Goal: Task Accomplishment & Management: Complete application form

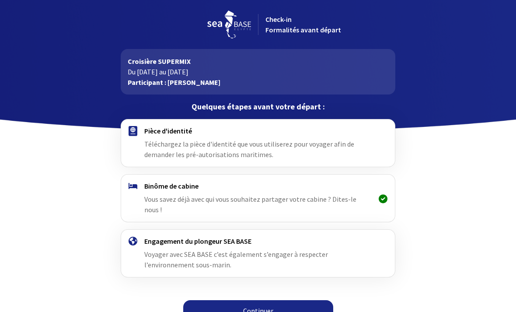
click at [303, 268] on div "Pièce d'identité Téléchargez la pièce d'identité que vous utiliserez pour voyag…" at bounding box center [258, 222] width 494 height 207
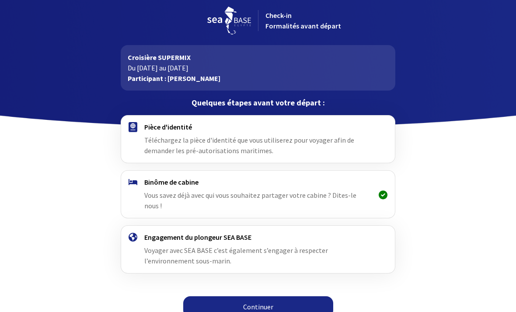
click at [294, 138] on span "Téléchargez la pièce d'identité que vous utiliserez pour voyager afin de demand…" at bounding box center [249, 145] width 210 height 19
click at [280, 296] on link "Continuer" at bounding box center [258, 306] width 150 height 21
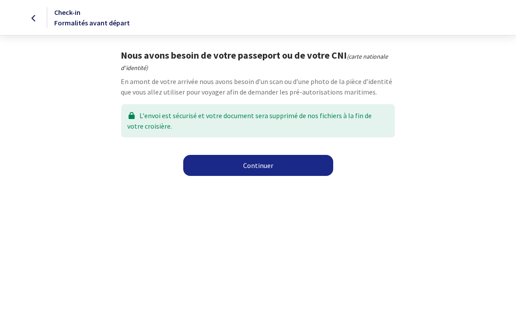
click at [271, 163] on link "Continuer" at bounding box center [258, 165] width 150 height 21
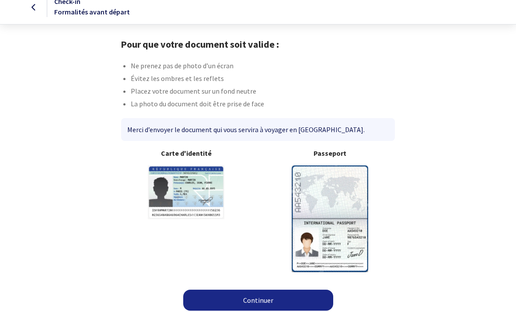
scroll to position [14, 0]
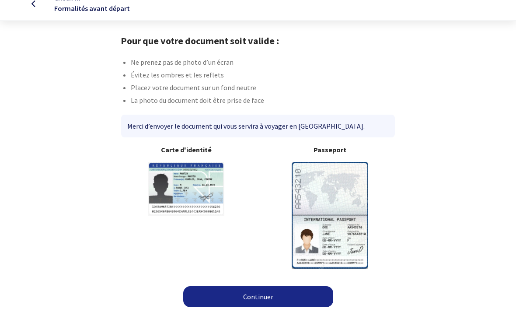
click at [313, 125] on div "Merci d’envoyer le document qui vous servira à voyager en [GEOGRAPHIC_DATA]." at bounding box center [257, 126] width 273 height 23
click at [288, 294] on link "Continuer" at bounding box center [258, 296] width 150 height 21
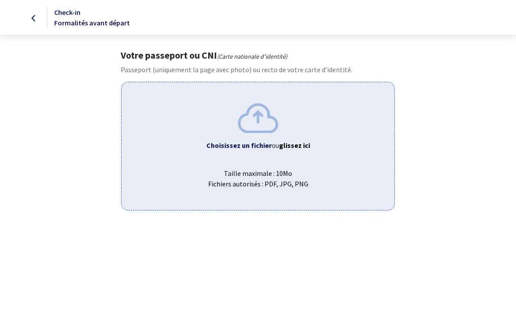
click at [304, 159] on div "Choisissez un fichier ou glissez ici Taille maximale : 10Mo Fichiers autorisés …" at bounding box center [257, 146] width 273 height 128
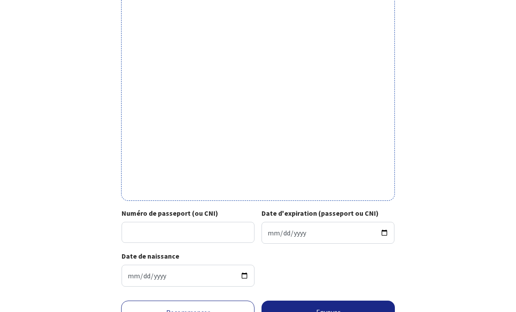
scroll to position [234, 0]
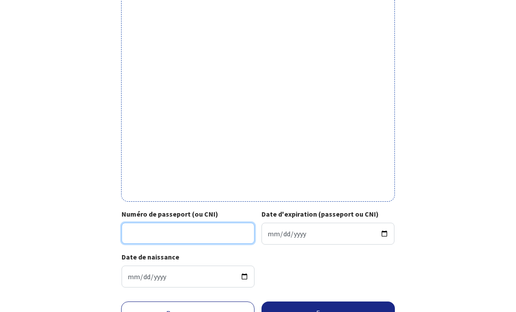
click at [154, 236] on input "Numéro de passeport (ou CNI)" at bounding box center [188, 233] width 133 height 21
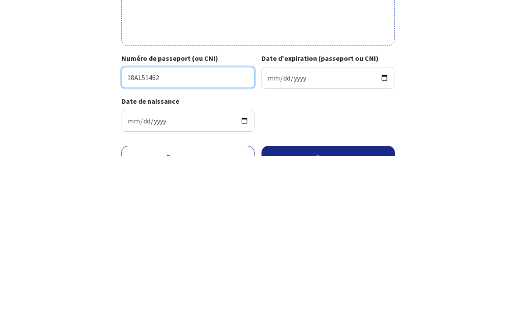
type input "18AL51462"
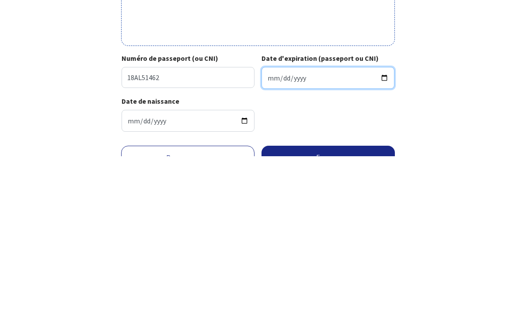
click at [294, 223] on input "Date d'expiration (passeport ou CNI)" at bounding box center [328, 234] width 133 height 22
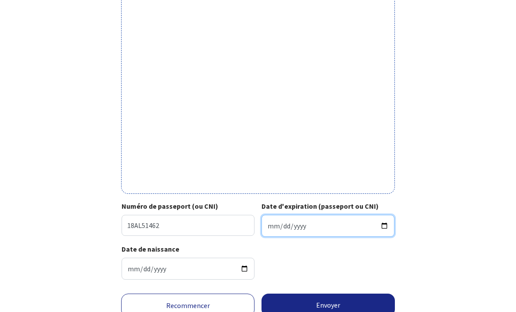
type input "2028-11-12"
click at [335, 296] on button "Envoyer" at bounding box center [328, 305] width 133 height 23
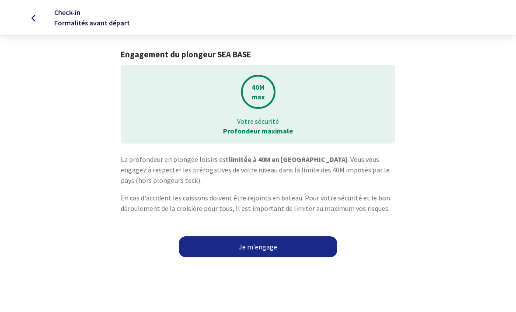
click at [261, 245] on link "Je m'engage" at bounding box center [258, 246] width 158 height 21
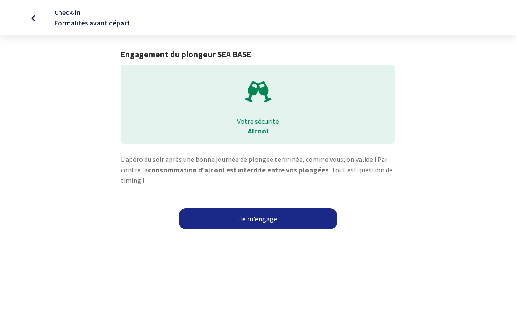
click at [273, 224] on link "Je m'engage" at bounding box center [258, 218] width 158 height 21
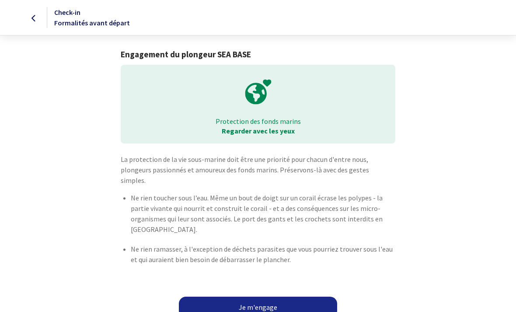
click at [272, 218] on p "Ne rien toucher sous l’eau. Même un bout de doigt sur un corail écrase les poly…" at bounding box center [263, 213] width 264 height 42
click at [261, 297] on link "Je m'engage" at bounding box center [258, 307] width 158 height 21
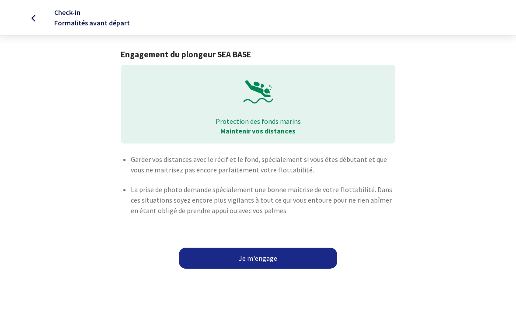
click at [273, 255] on link "Je m'engage" at bounding box center [258, 258] width 158 height 21
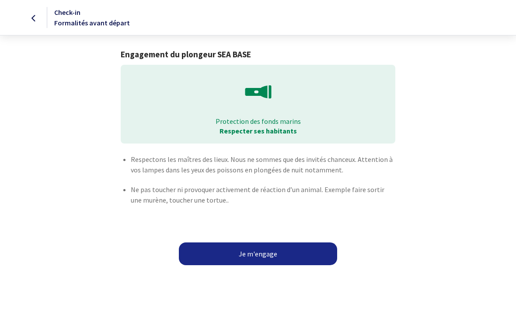
click at [266, 249] on button "Je m'engage" at bounding box center [258, 253] width 158 height 23
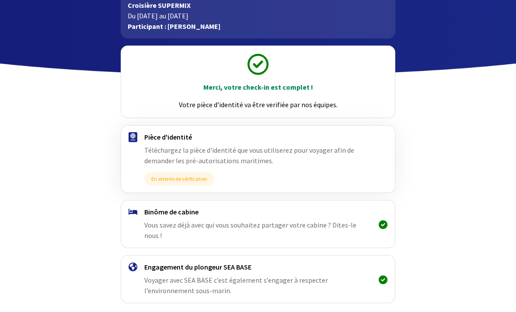
scroll to position [58, 0]
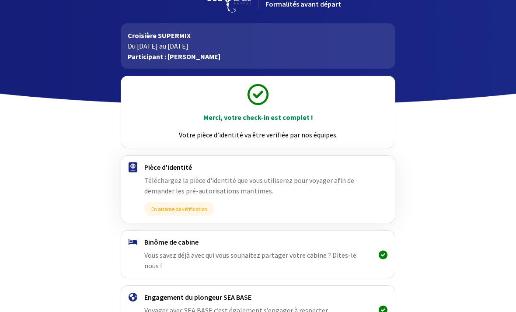
scroll to position [58, 0]
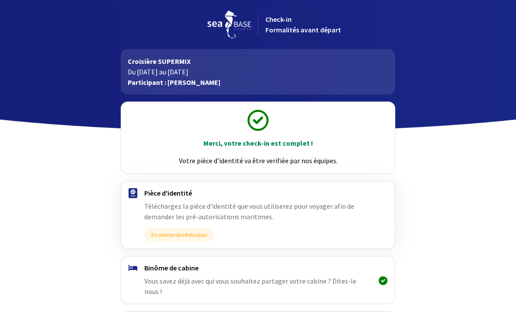
scroll to position [58, 0]
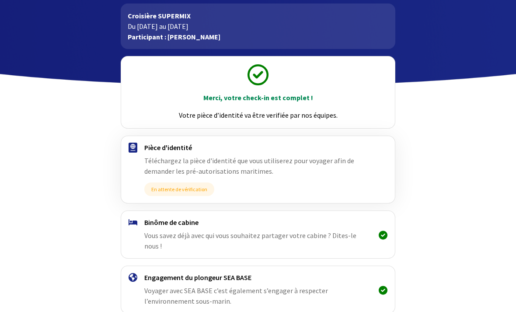
scroll to position [58, 0]
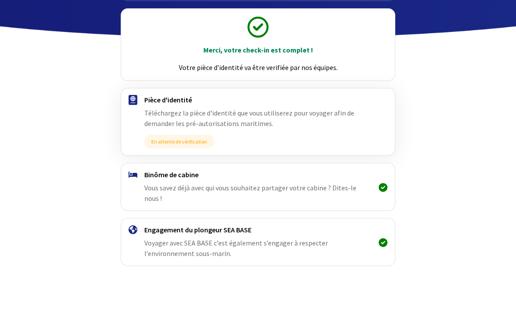
scroll to position [58, 0]
